Goal: Task Accomplishment & Management: Complete application form

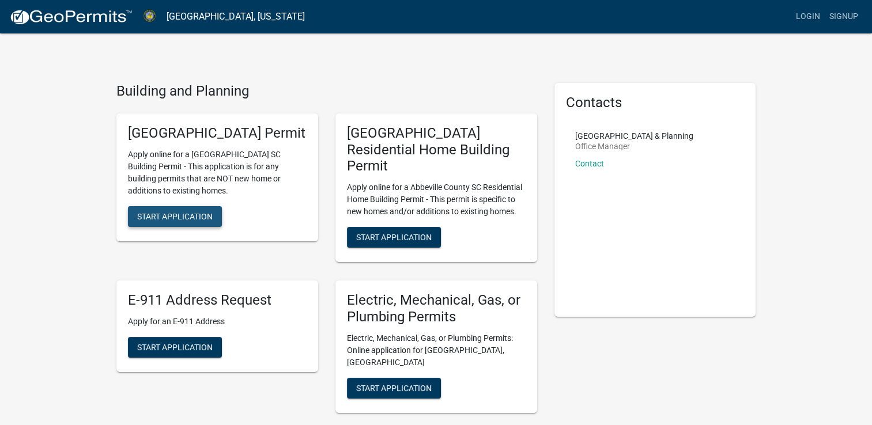
click at [202, 221] on span "Start Application" at bounding box center [174, 215] width 75 height 9
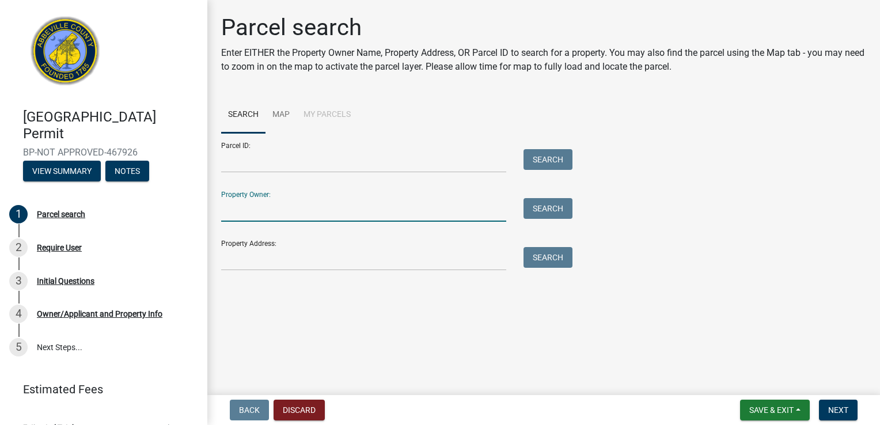
click at [249, 209] on input "Property Owner:" at bounding box center [363, 210] width 285 height 24
type input "[PERSON_NAME]"
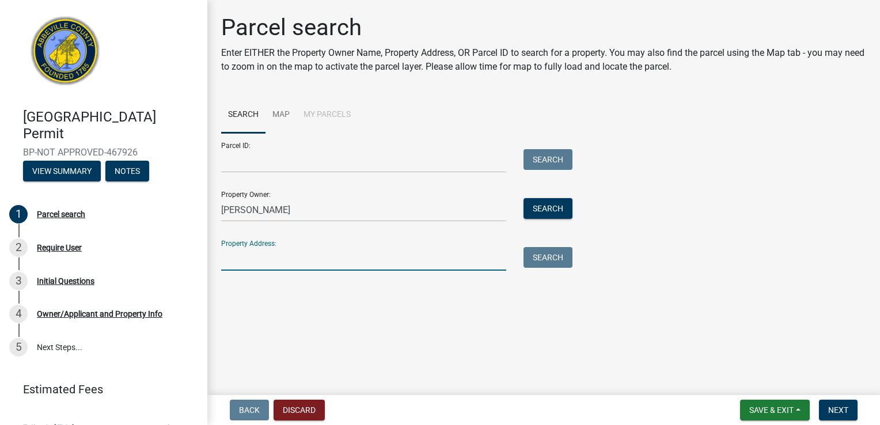
click at [256, 255] on input "Property Address:" at bounding box center [363, 259] width 285 height 24
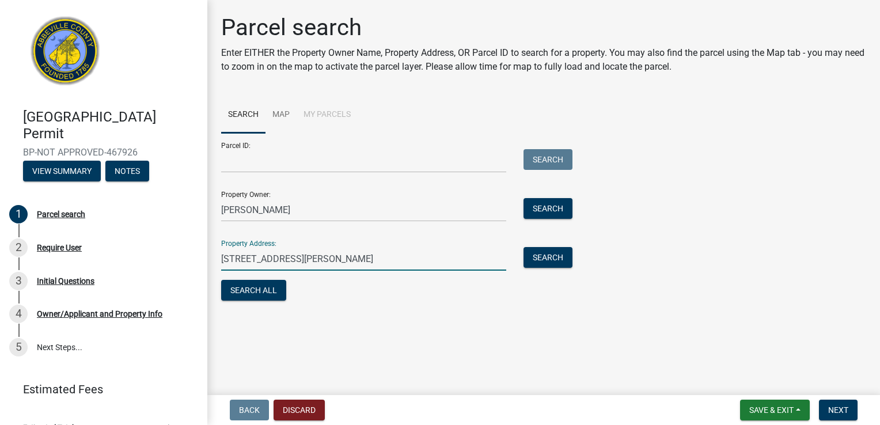
click at [268, 251] on input "[STREET_ADDRESS][PERSON_NAME]" at bounding box center [363, 259] width 285 height 24
type input "96 [PERSON_NAME] Tr29649ace Greenwood, [GEOGRAPHIC_DATA]"
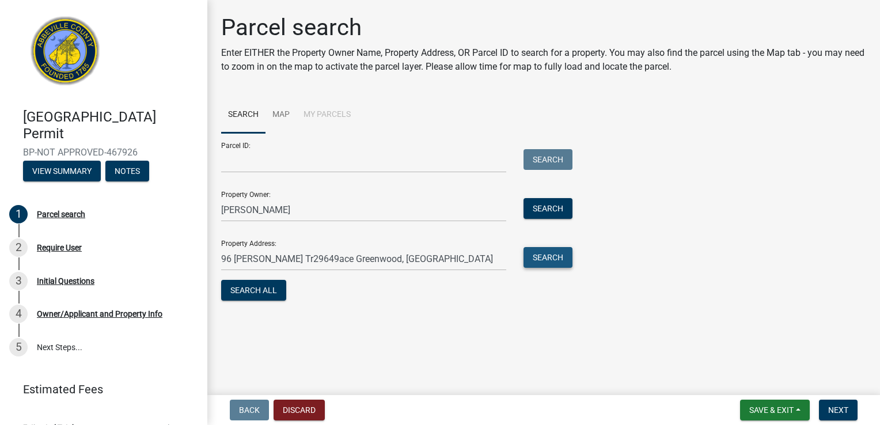
click at [560, 257] on button "Search" at bounding box center [548, 257] width 49 height 21
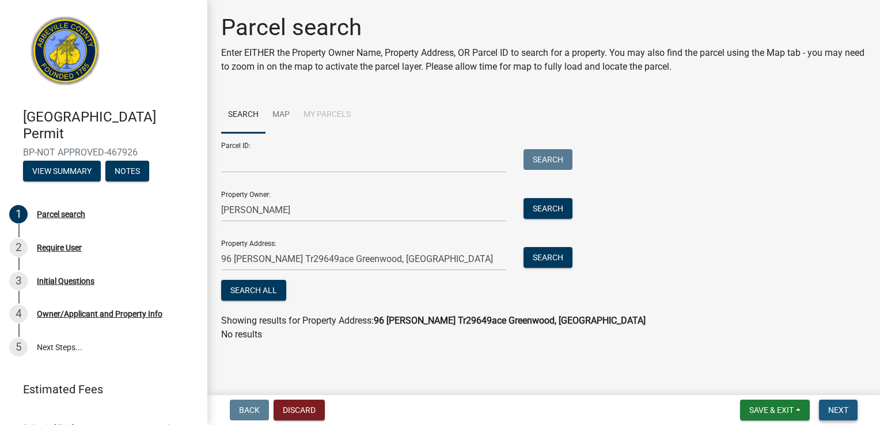
click at [839, 415] on button "Next" at bounding box center [838, 410] width 39 height 21
click at [251, 291] on button "Search All" at bounding box center [253, 290] width 65 height 21
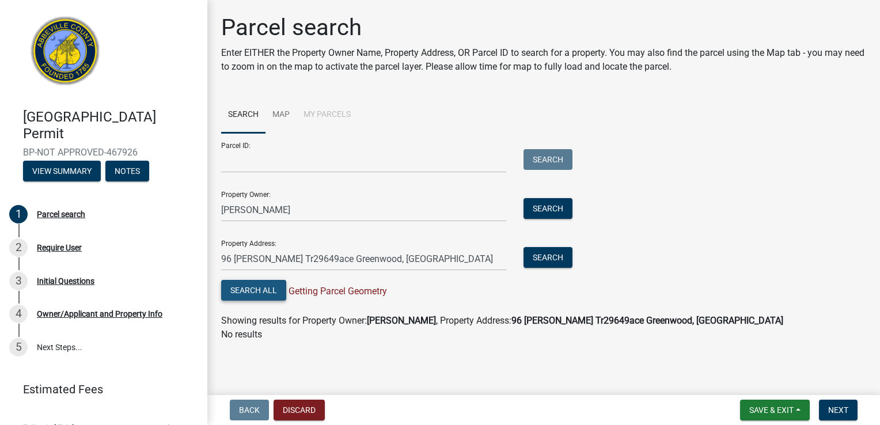
click at [270, 289] on button "Search All" at bounding box center [253, 290] width 65 height 21
click at [552, 260] on button "Search" at bounding box center [548, 257] width 49 height 21
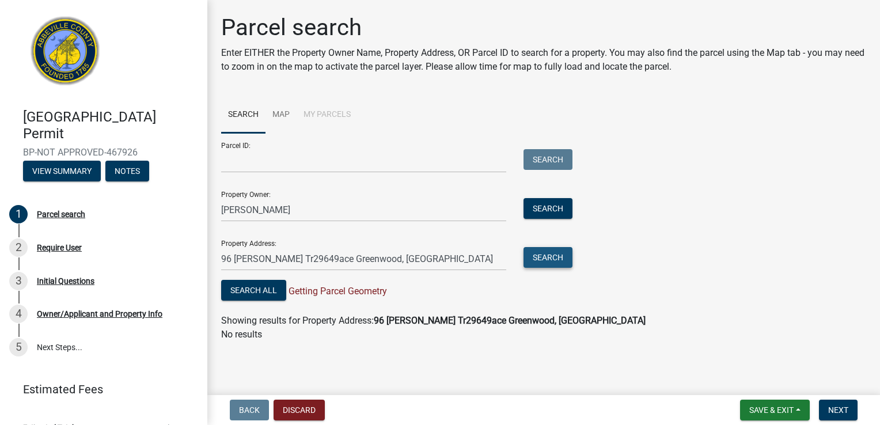
click at [552, 260] on button "Search" at bounding box center [548, 257] width 49 height 21
click at [551, 205] on button "Search" at bounding box center [548, 208] width 49 height 21
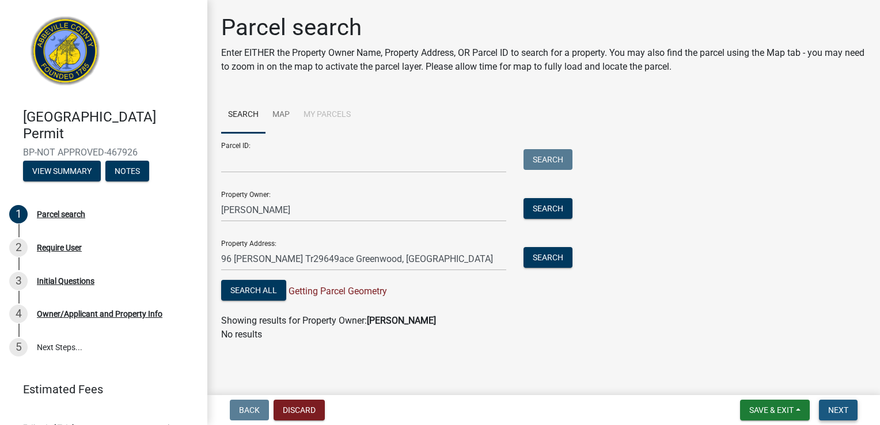
click at [840, 411] on span "Next" at bounding box center [838, 410] width 20 height 9
click at [286, 112] on link "Map" at bounding box center [281, 115] width 31 height 37
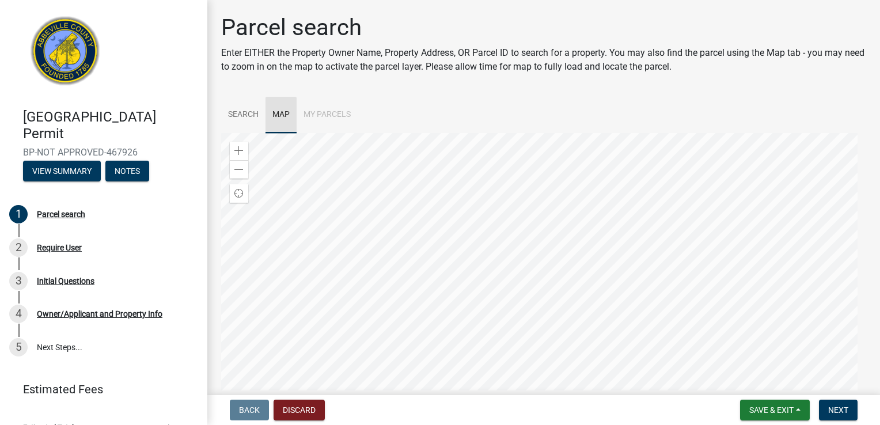
click at [282, 111] on link "Map" at bounding box center [281, 115] width 31 height 37
click at [304, 404] on button "Discard" at bounding box center [299, 410] width 51 height 21
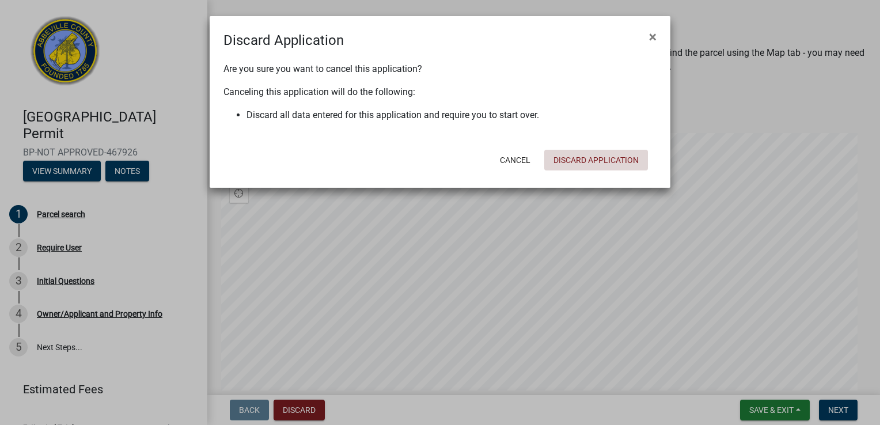
click at [565, 164] on button "Discard Application" at bounding box center [596, 160] width 104 height 21
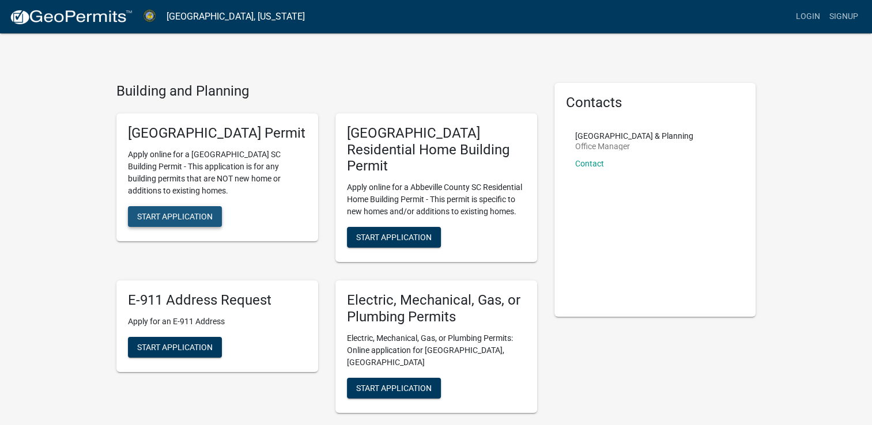
click at [203, 221] on span "Start Application" at bounding box center [174, 215] width 75 height 9
